Goal: Information Seeking & Learning: Learn about a topic

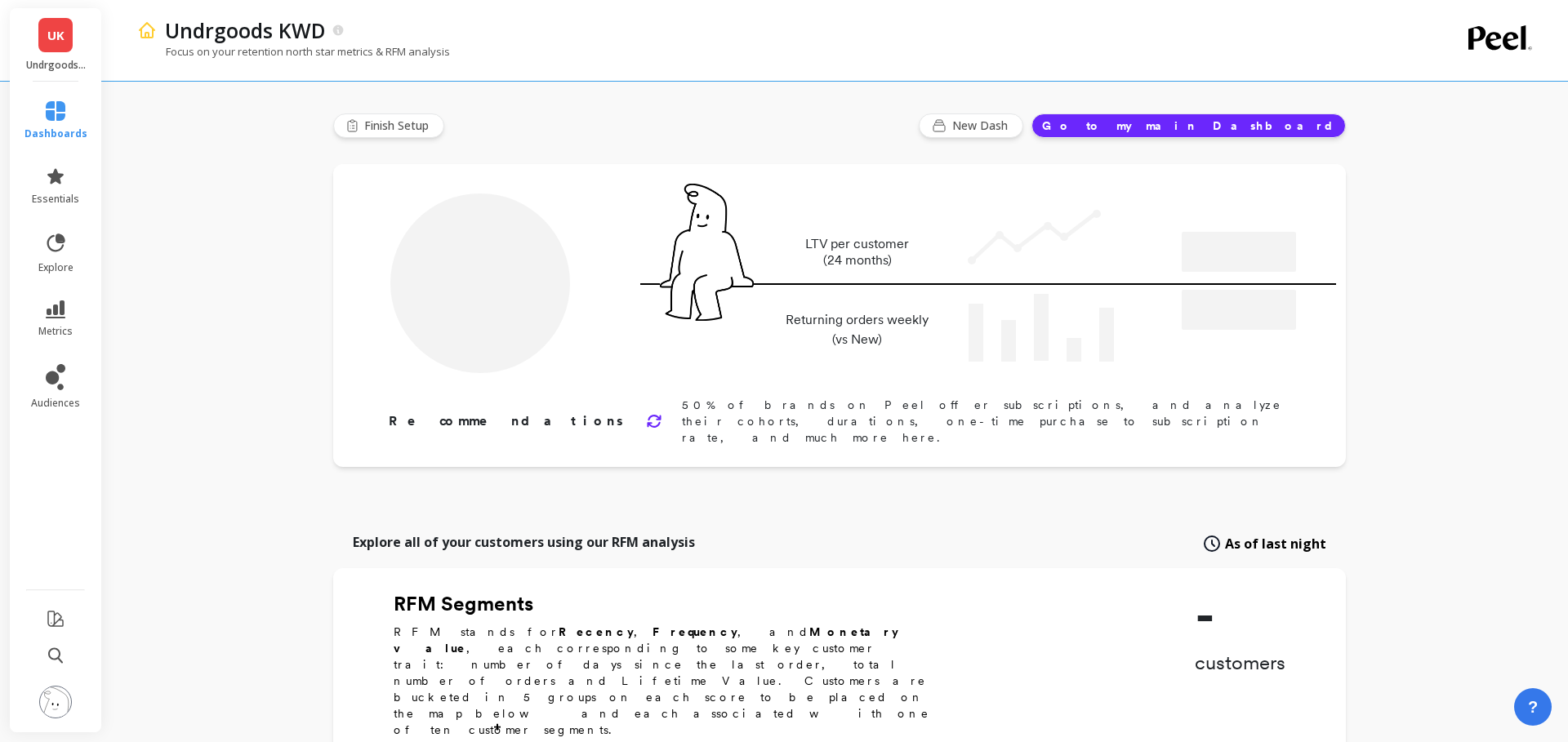
type input "Champions"
type input "361"
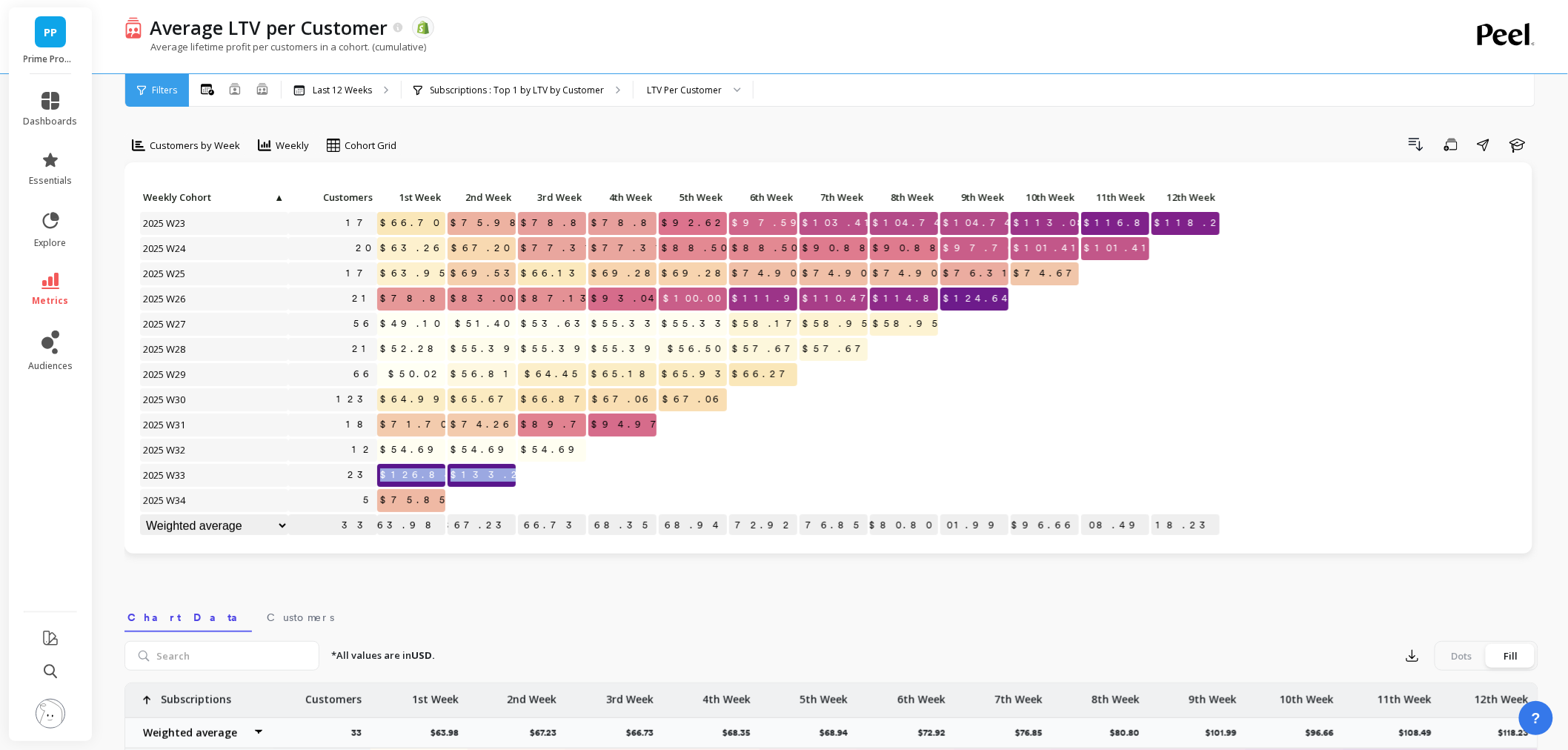
drag, startPoint x: 538, startPoint y: 473, endPoint x: 403, endPoint y: 475, distance: 135.0
click at [403, 475] on div "Click to create an audience 17 $66.70 $75.98 $78.80 $78.80 $92.62 $97.59 $103.4…" at bounding box center [680, 363] width 1082 height 352
click at [38, 156] on link "essentials" at bounding box center [51, 168] width 54 height 35
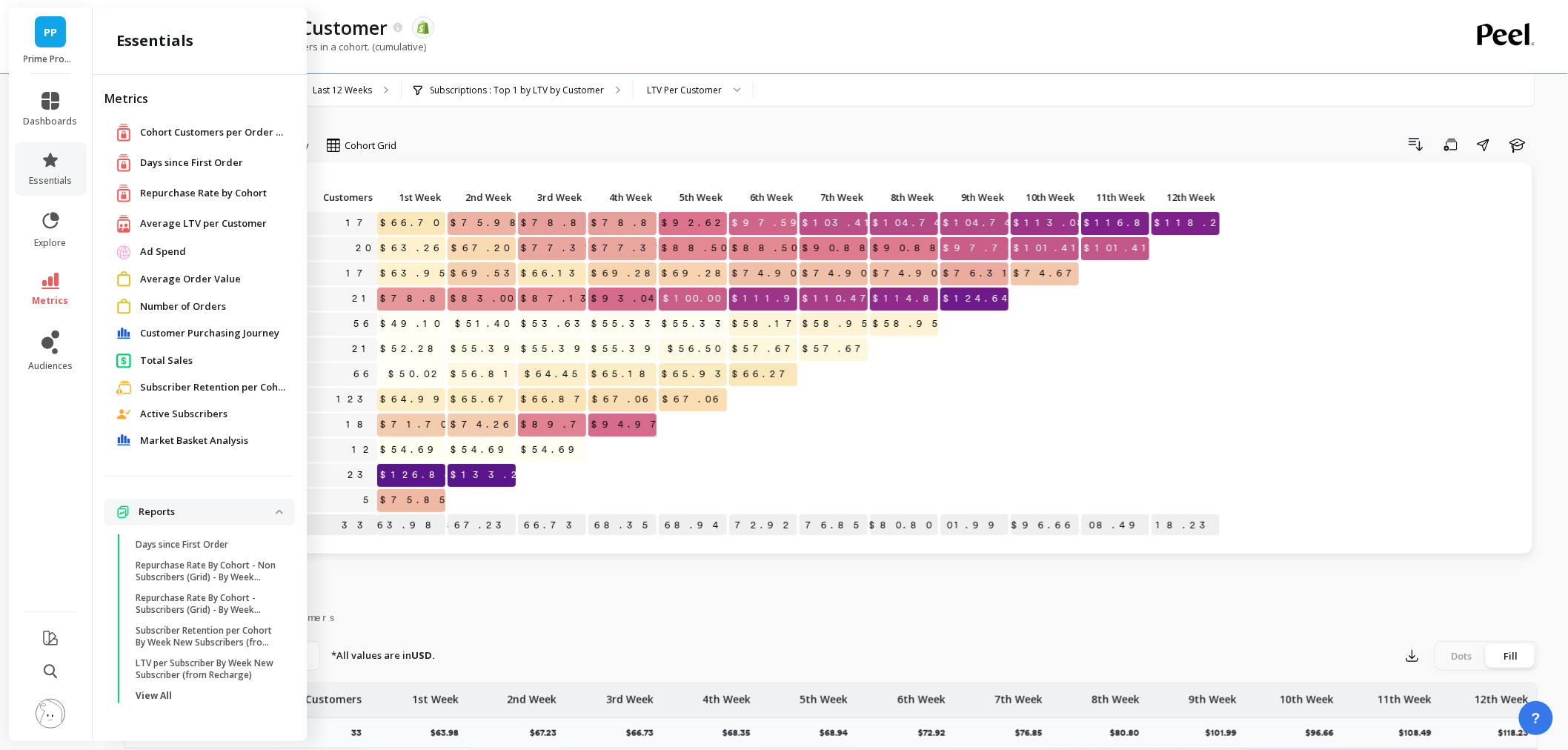
click at [150, 359] on span "Total Sales" at bounding box center [166, 360] width 52 height 15
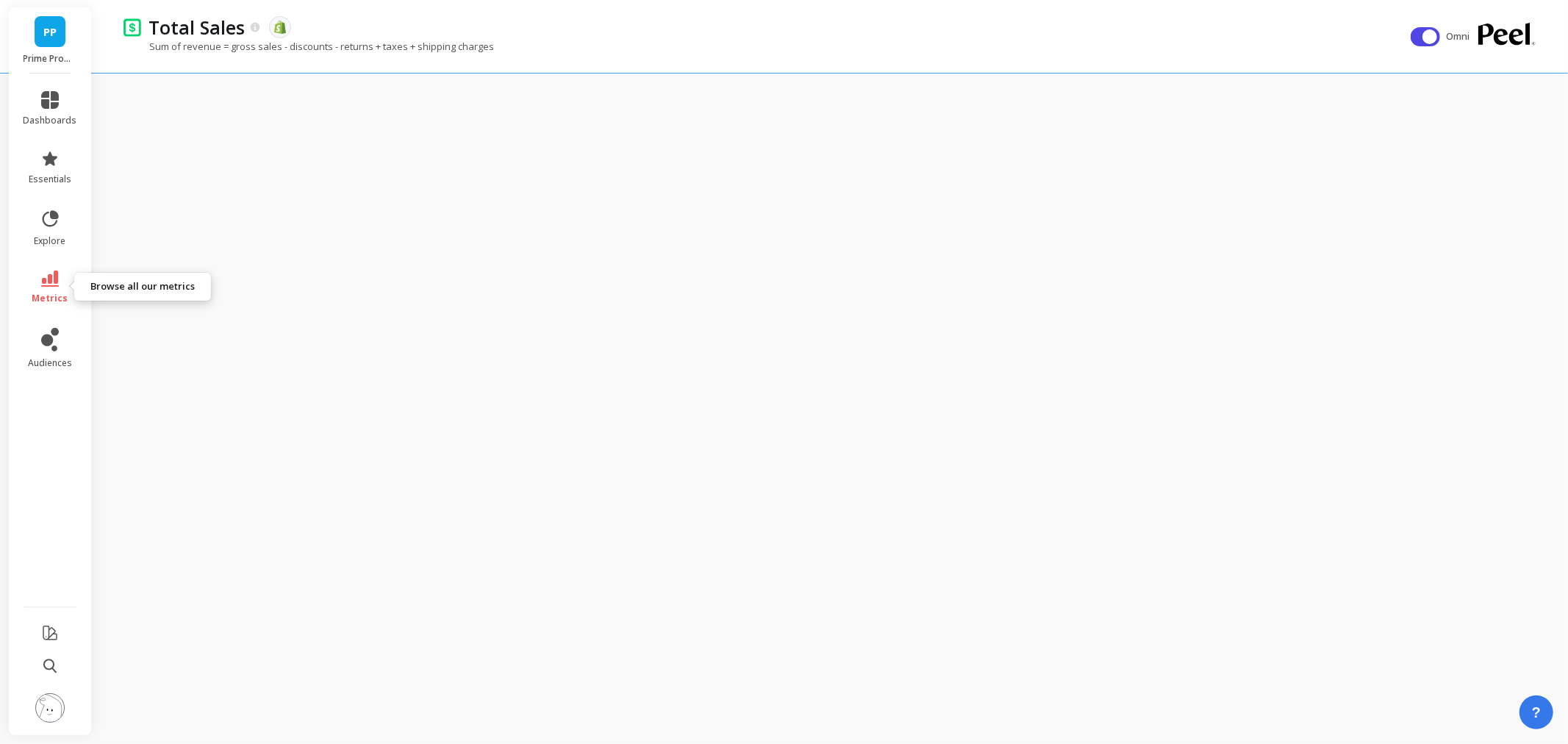
click at [47, 275] on icon at bounding box center [49, 278] width 18 height 16
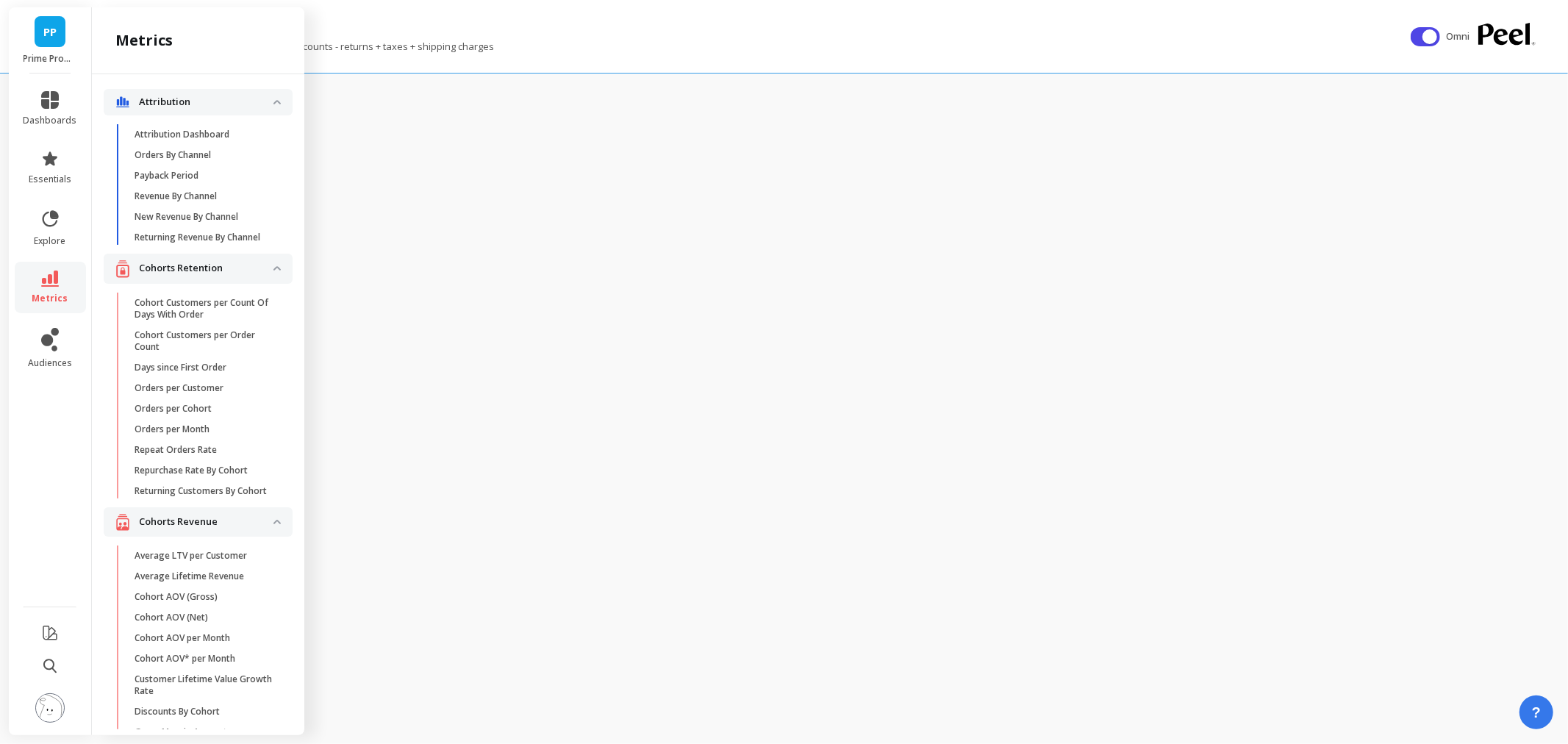
scroll to position [3184, 0]
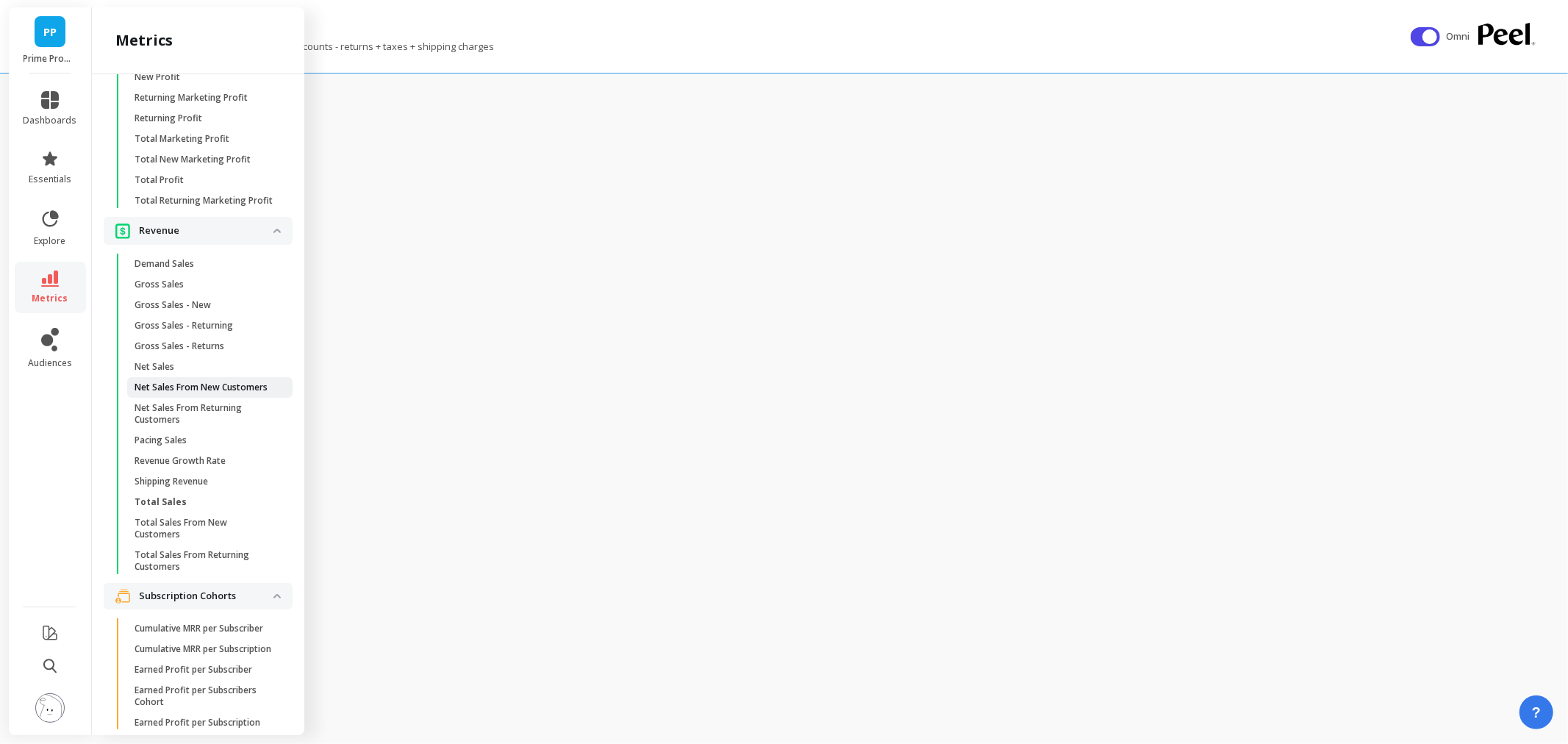
click at [163, 393] on p "Net Sales From New Customers" at bounding box center [201, 388] width 133 height 12
